Goal: Task Accomplishment & Management: Complete application form

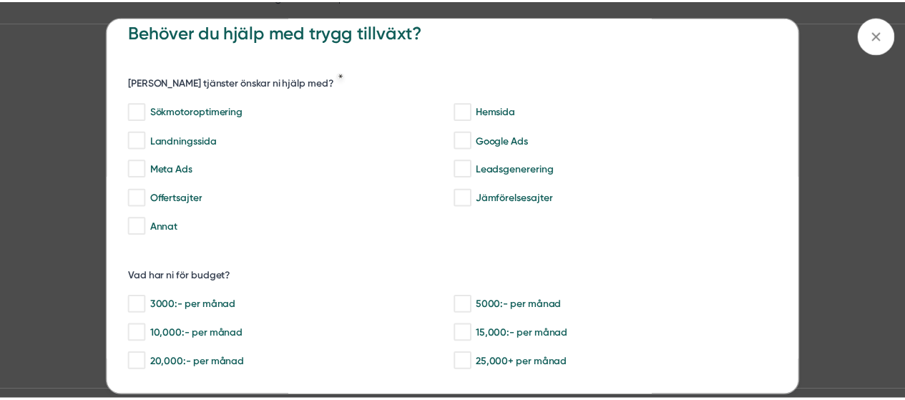
scroll to position [26, 0]
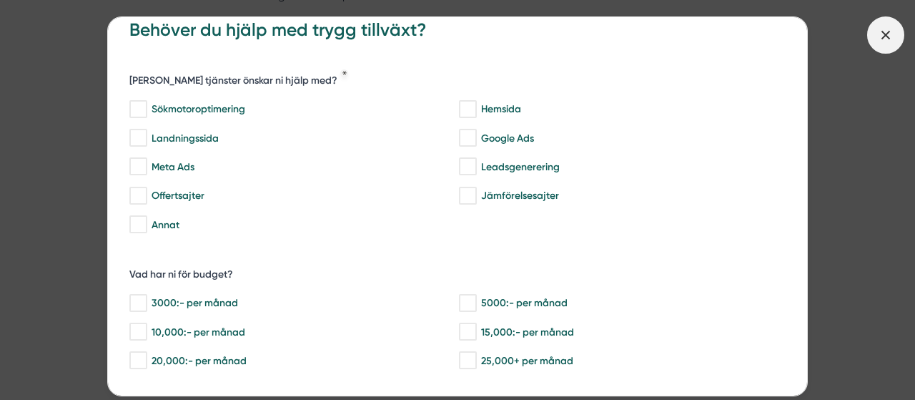
click at [886, 27] on icon at bounding box center [886, 35] width 16 height 16
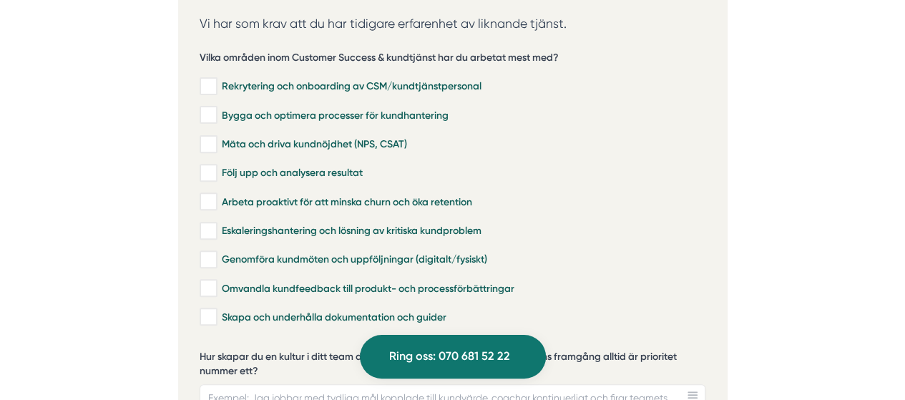
scroll to position [2909, 0]
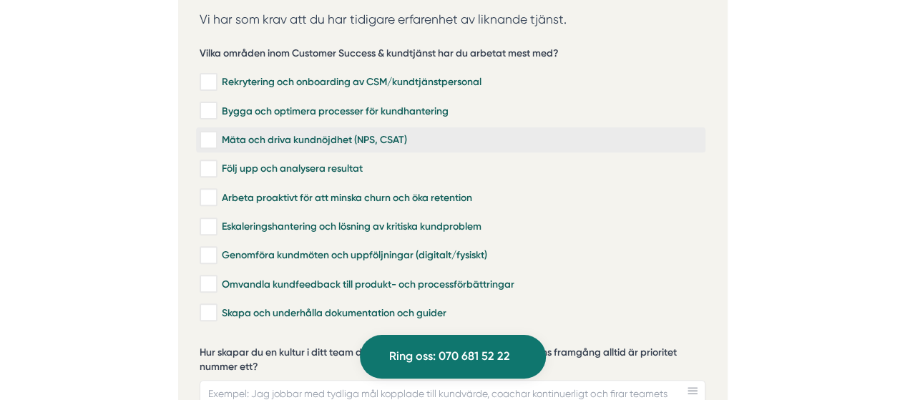
click at [354, 127] on label "Mäta och driva kundnöjdhet (NPS, CSAT)" at bounding box center [450, 139] width 509 height 25
click at [216, 133] on input "Mäta och driva kundnöjdhet (NPS, CSAT)" at bounding box center [208, 140] width 16 height 14
click at [368, 133] on div "Mäta och driva kundnöjdhet (NPS, CSAT)" at bounding box center [451, 140] width 502 height 14
click at [216, 133] on input "Mäta och driva kundnöjdhet (NPS, CSAT)" at bounding box center [208, 140] width 16 height 14
checkbox input "false"
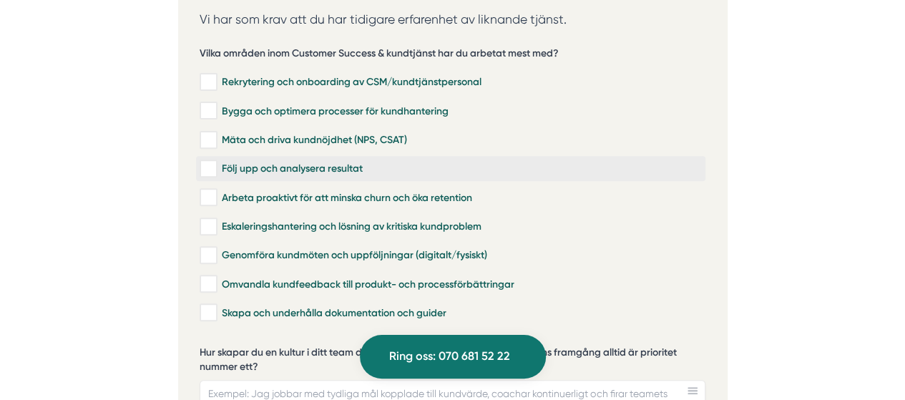
click at [355, 162] on div "Följ upp och analysera resultat" at bounding box center [451, 169] width 502 height 14
click at [216, 162] on input "Följ upp och analysera resultat" at bounding box center [208, 169] width 16 height 14
checkbox input "true"
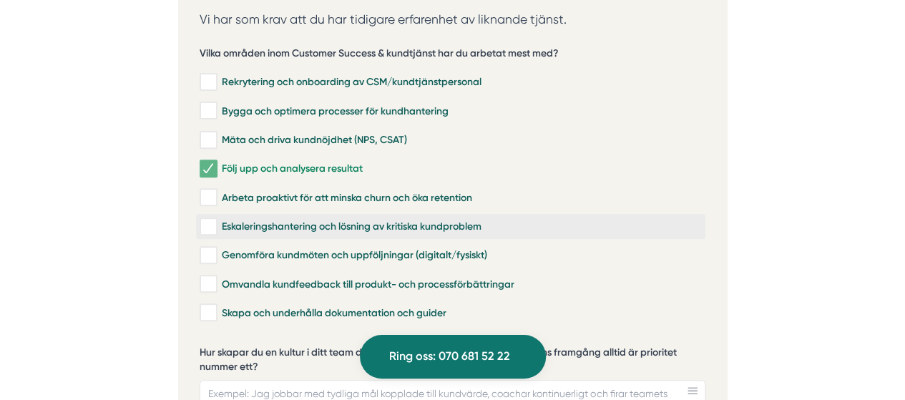
click at [366, 220] on div "Eskaleringshantering och lösning av kritiska kundproblem" at bounding box center [451, 227] width 502 height 14
click at [216, 220] on input "Eskaleringshantering och lösning av kritiska kundproblem" at bounding box center [208, 227] width 16 height 14
checkbox input "true"
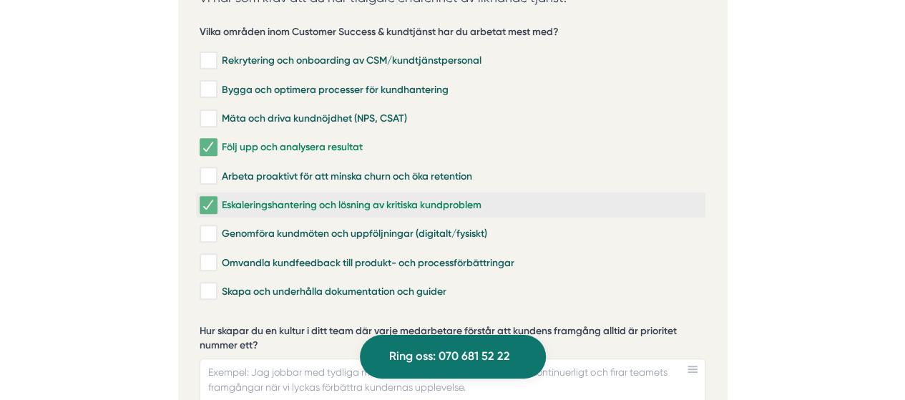
scroll to position [2931, 0]
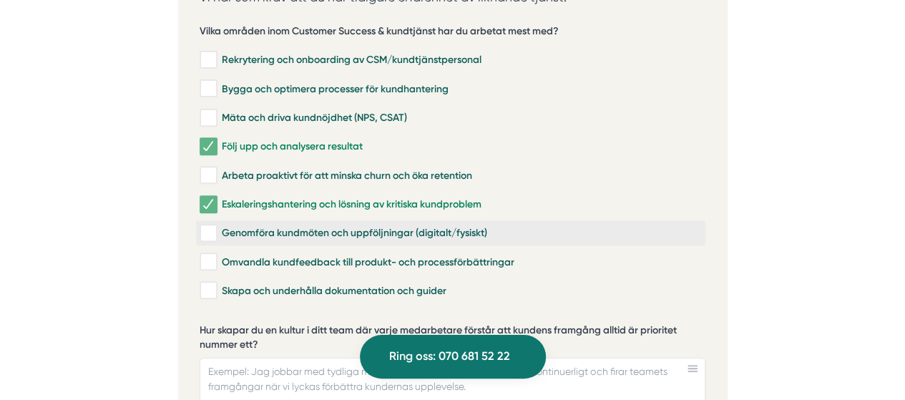
click at [355, 226] on div "Genomföra kundmöten och uppföljningar (digitalt/fysiskt)" at bounding box center [451, 233] width 502 height 14
click at [216, 226] on input "Genomföra kundmöten och uppföljningar (digitalt/fysiskt)" at bounding box center [208, 233] width 16 height 14
checkbox input "true"
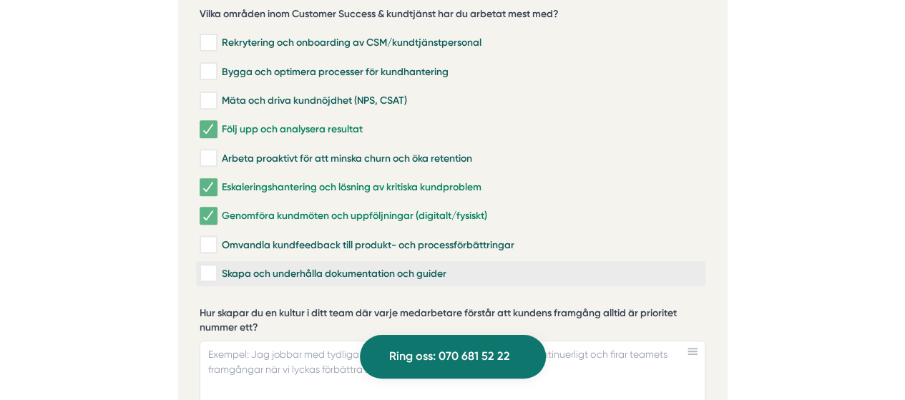
click at [390, 266] on div "Skapa och underhålla dokumentation och guider" at bounding box center [451, 273] width 502 height 14
click at [216, 266] on input "Skapa och underhålla dokumentation och guider" at bounding box center [208, 273] width 16 height 14
checkbox input "true"
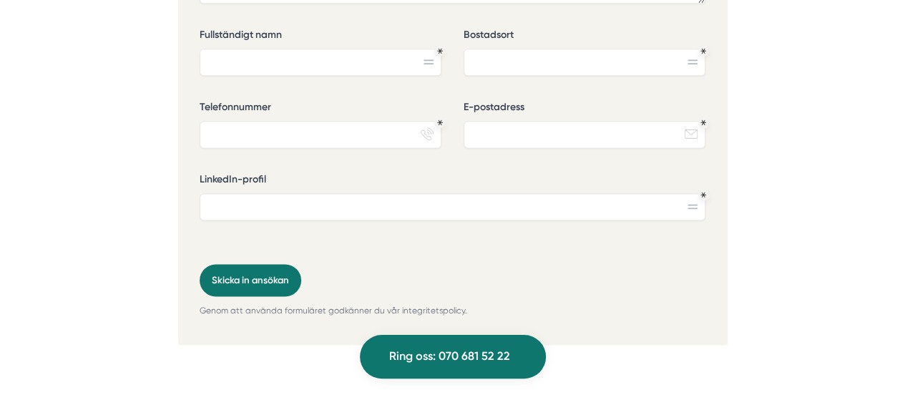
scroll to position [3592, 0]
